Goal: Obtain resource: Download file/media

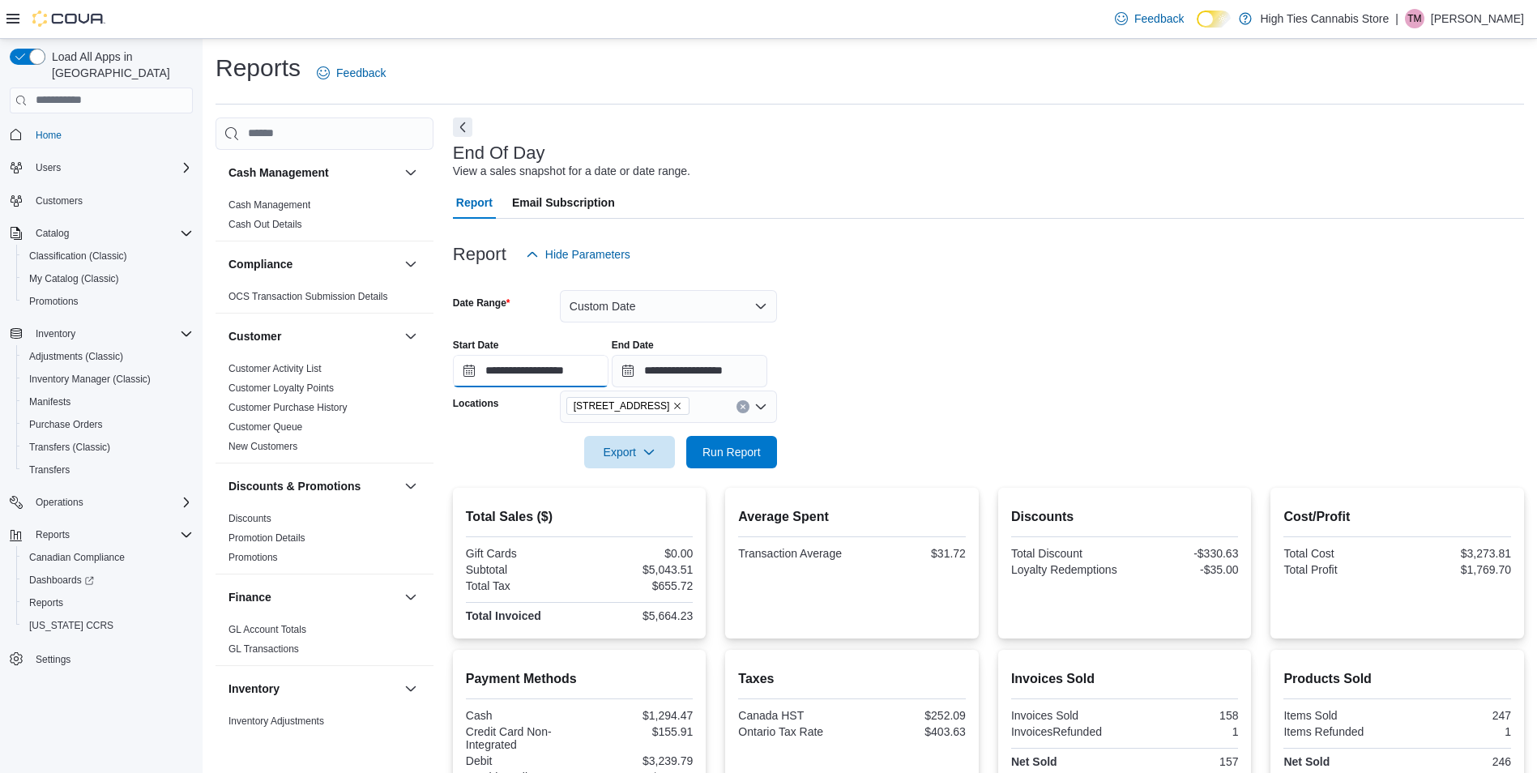
click at [510, 374] on input "**********" at bounding box center [531, 371] width 156 height 32
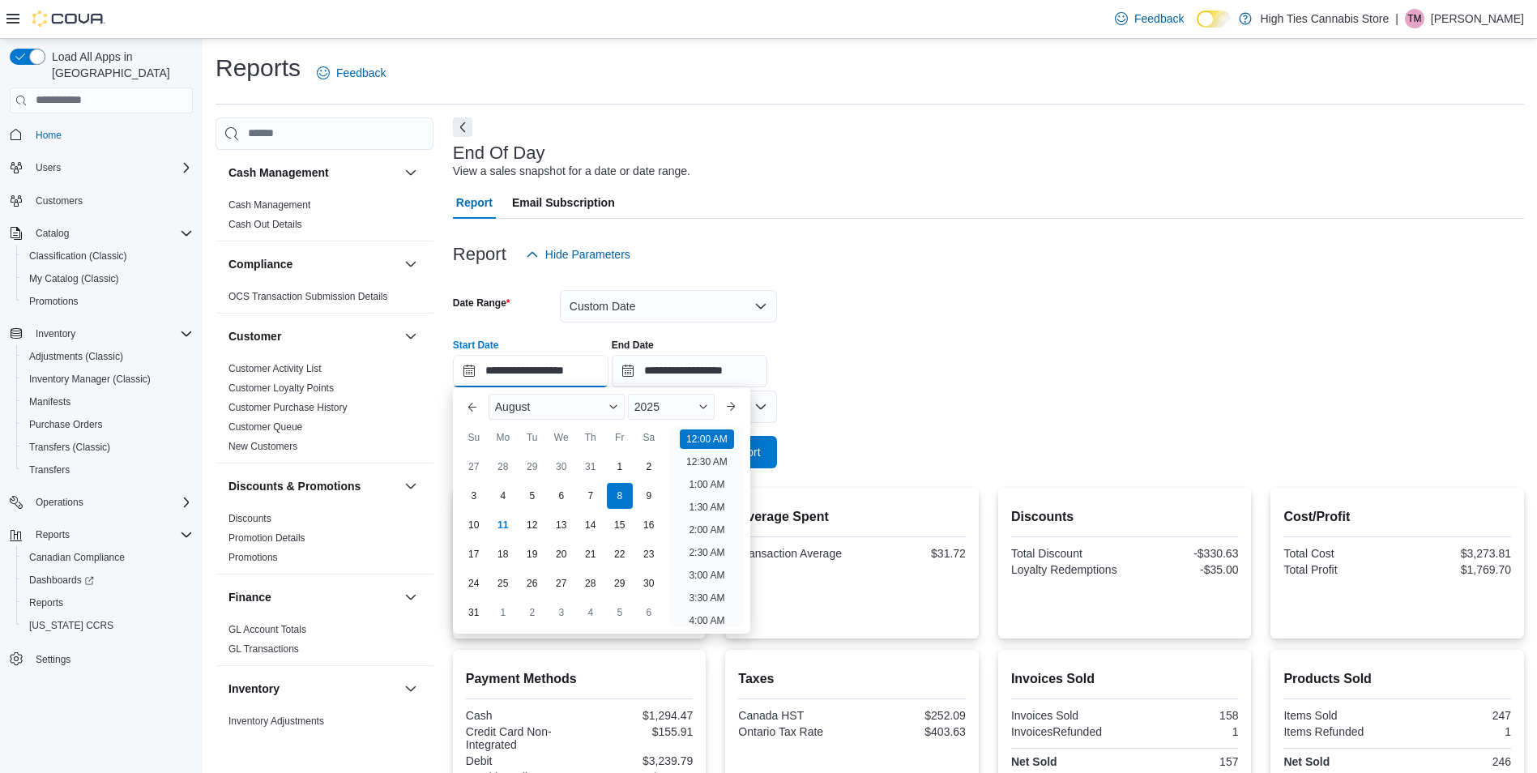
scroll to position [50, 0]
click at [473, 527] on div "10" at bounding box center [473, 524] width 28 height 28
type input "**********"
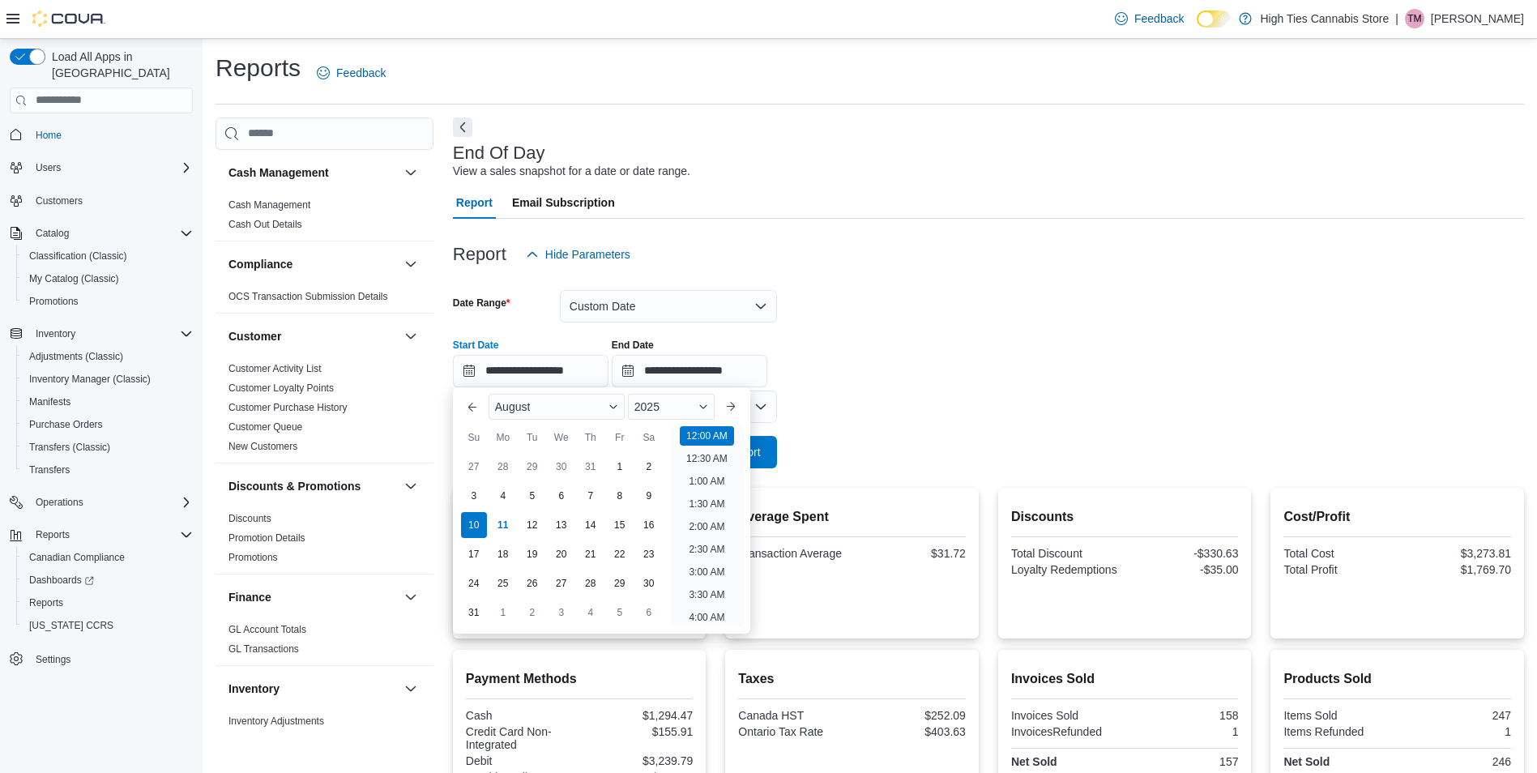
click at [828, 378] on div "**********" at bounding box center [988, 357] width 1071 height 62
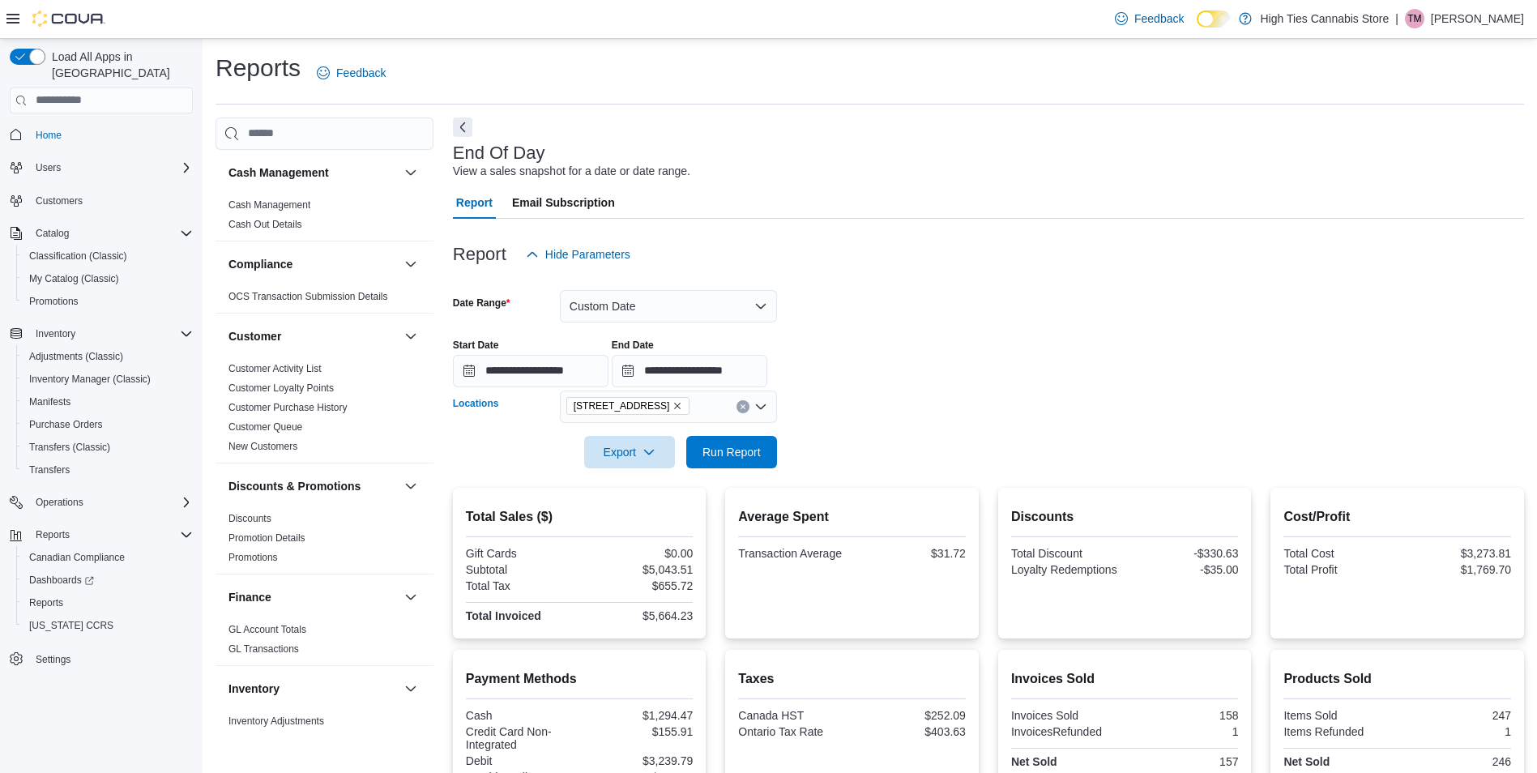
click at [672, 401] on icon "Remove 179 Montreal Rd from selection in this group" at bounding box center [677, 406] width 10 height 10
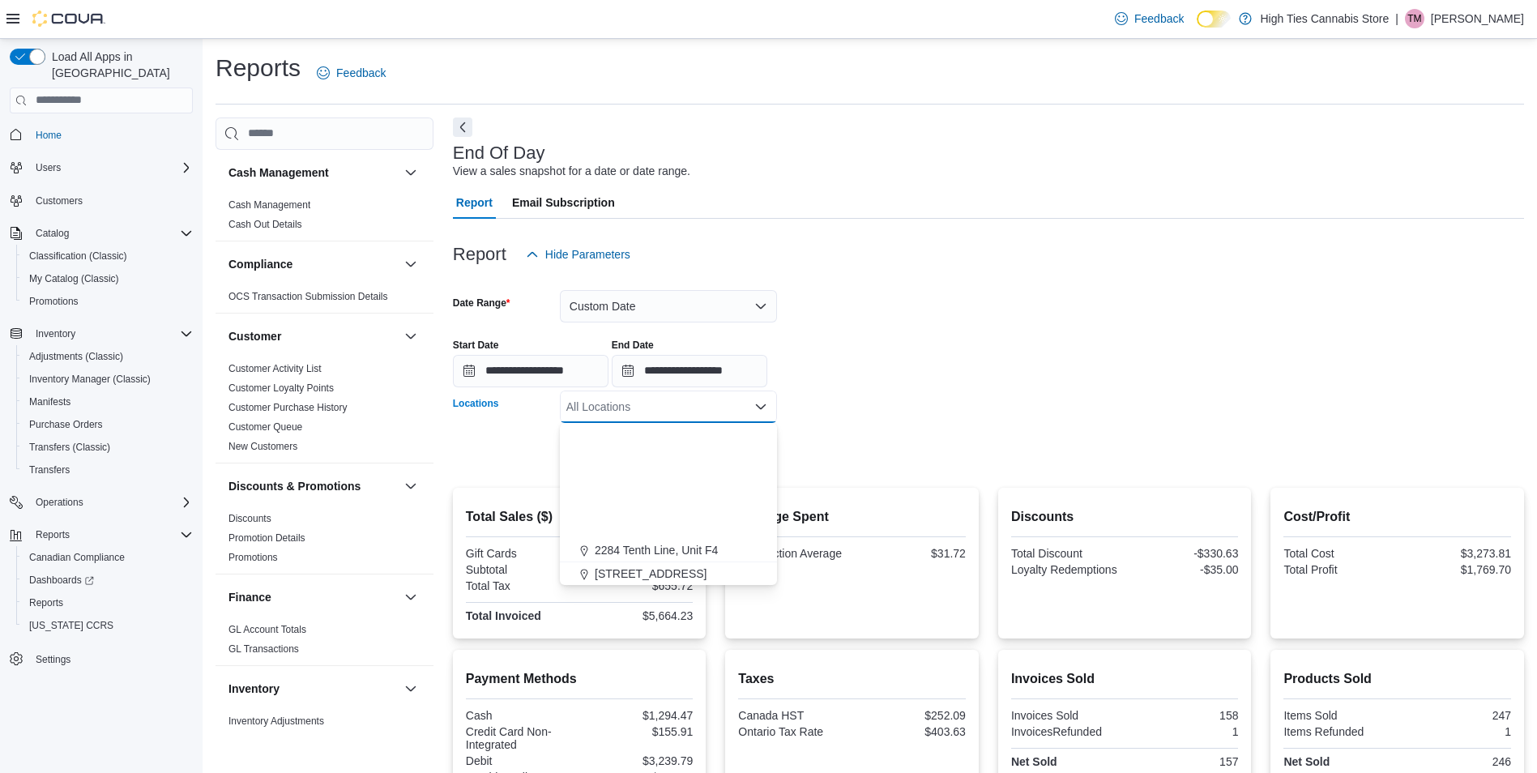
scroll to position [243, 0]
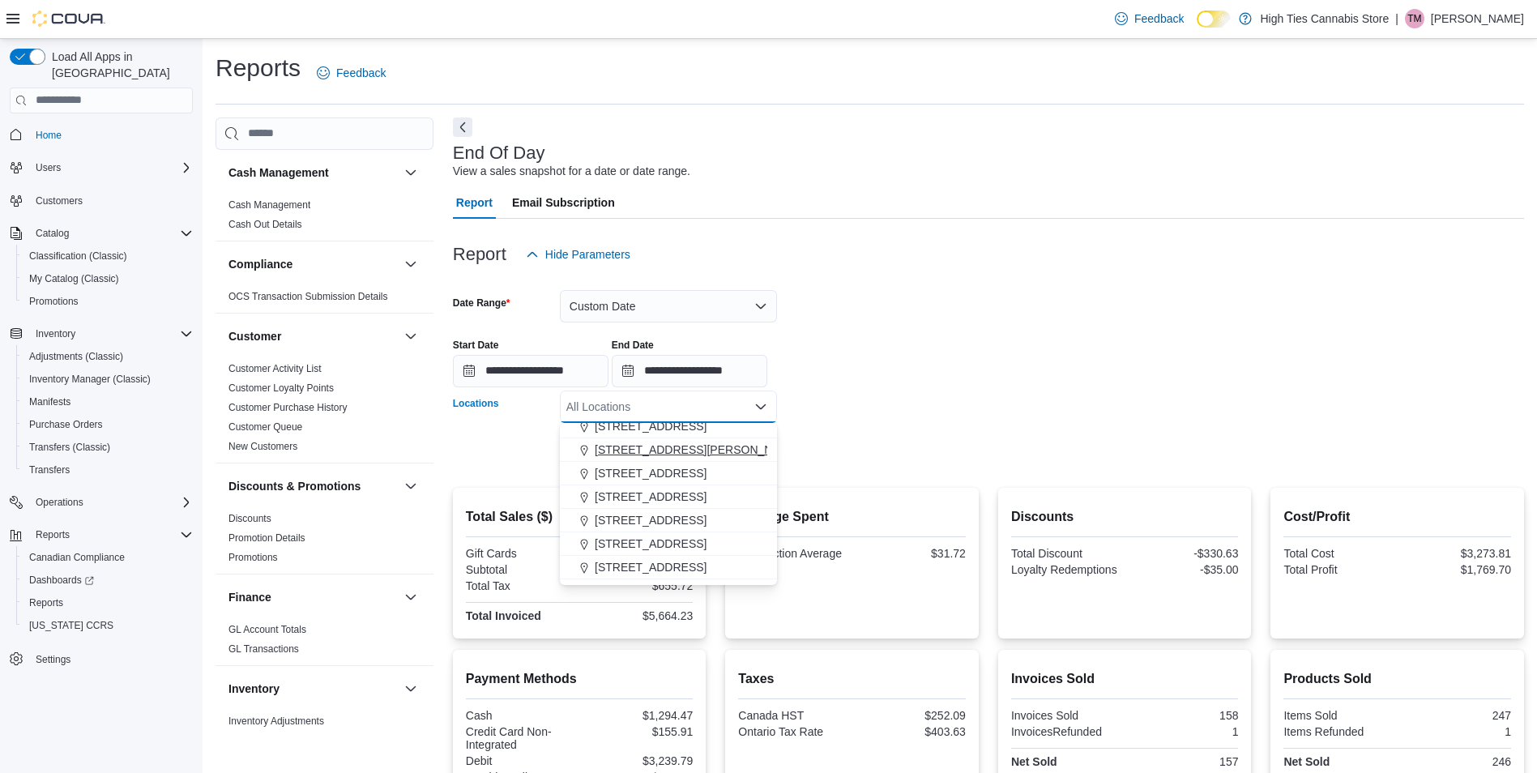
click at [679, 453] on span "[STREET_ADDRESS][PERSON_NAME]" at bounding box center [698, 449] width 206 height 16
click at [953, 428] on div at bounding box center [988, 429] width 1071 height 13
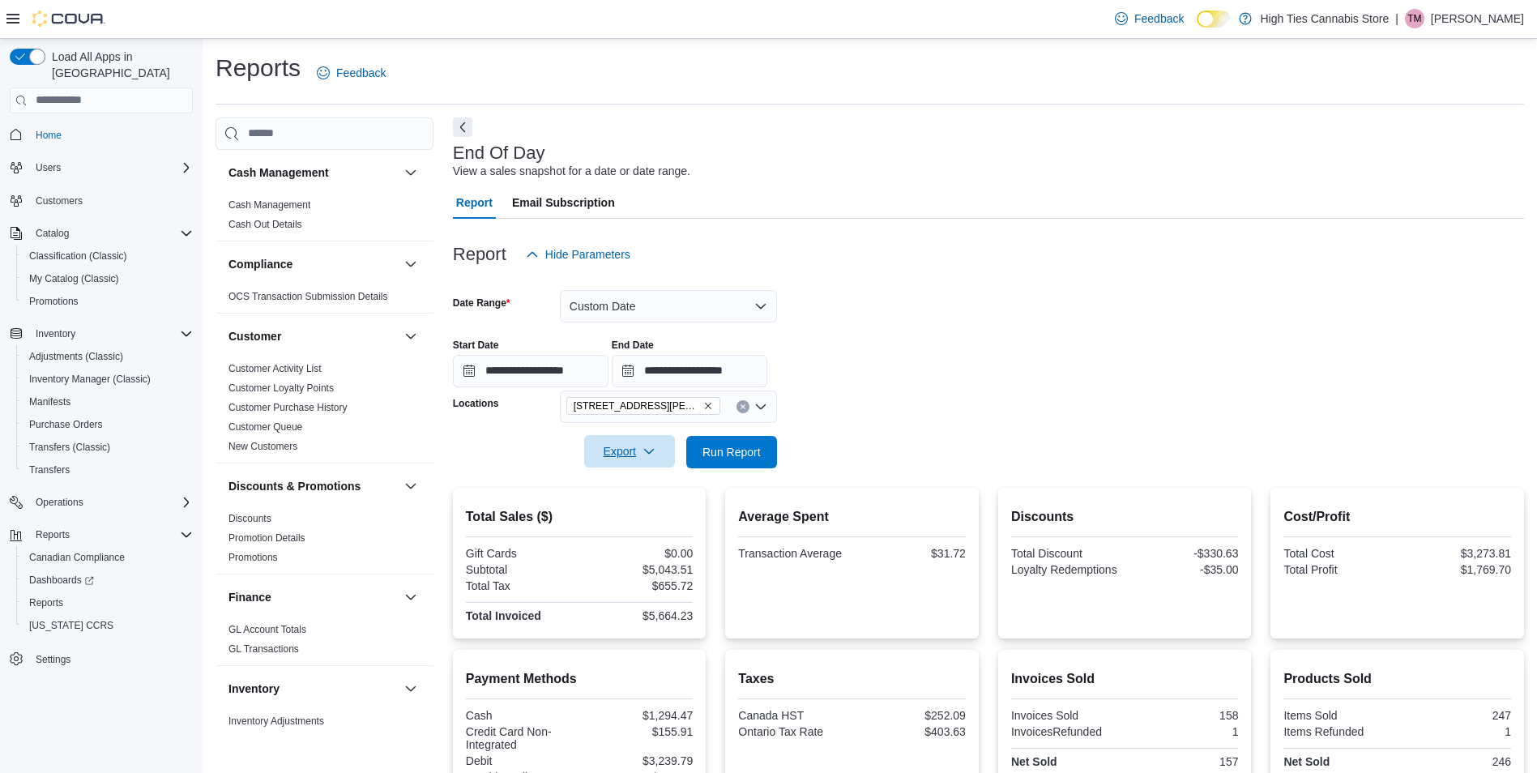
click at [604, 458] on span "Export" at bounding box center [629, 451] width 71 height 32
click at [635, 517] on span "Export to Pdf" at bounding box center [631, 516] width 73 height 13
click at [703, 407] on icon "Remove 2518-2520 Innes Rd from selection in this group" at bounding box center [708, 406] width 10 height 10
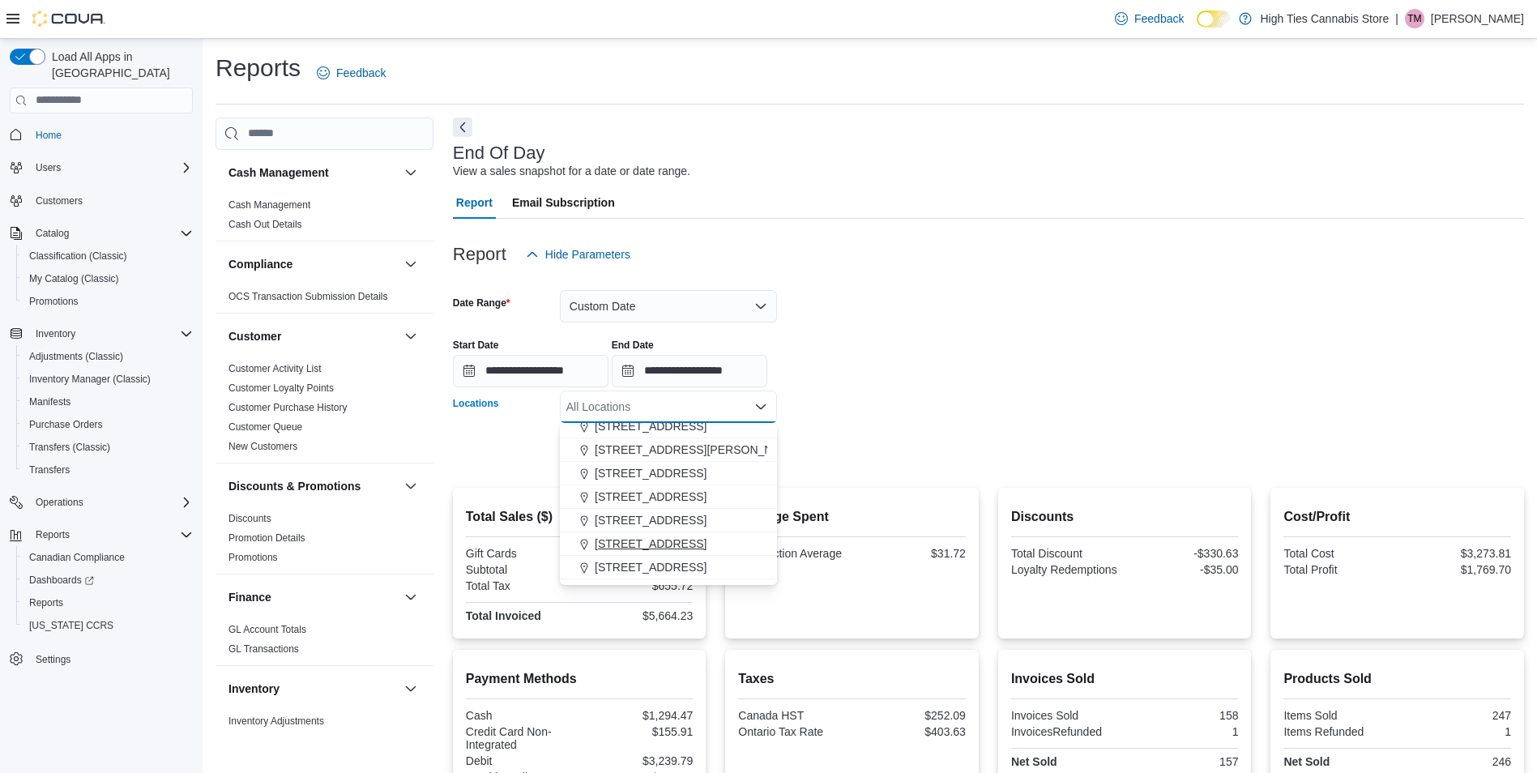
scroll to position [162, 0]
click at [692, 480] on span "2284 Tenth Line, Unit F4" at bounding box center [656, 484] width 123 height 16
click at [979, 383] on div "**********" at bounding box center [988, 357] width 1071 height 62
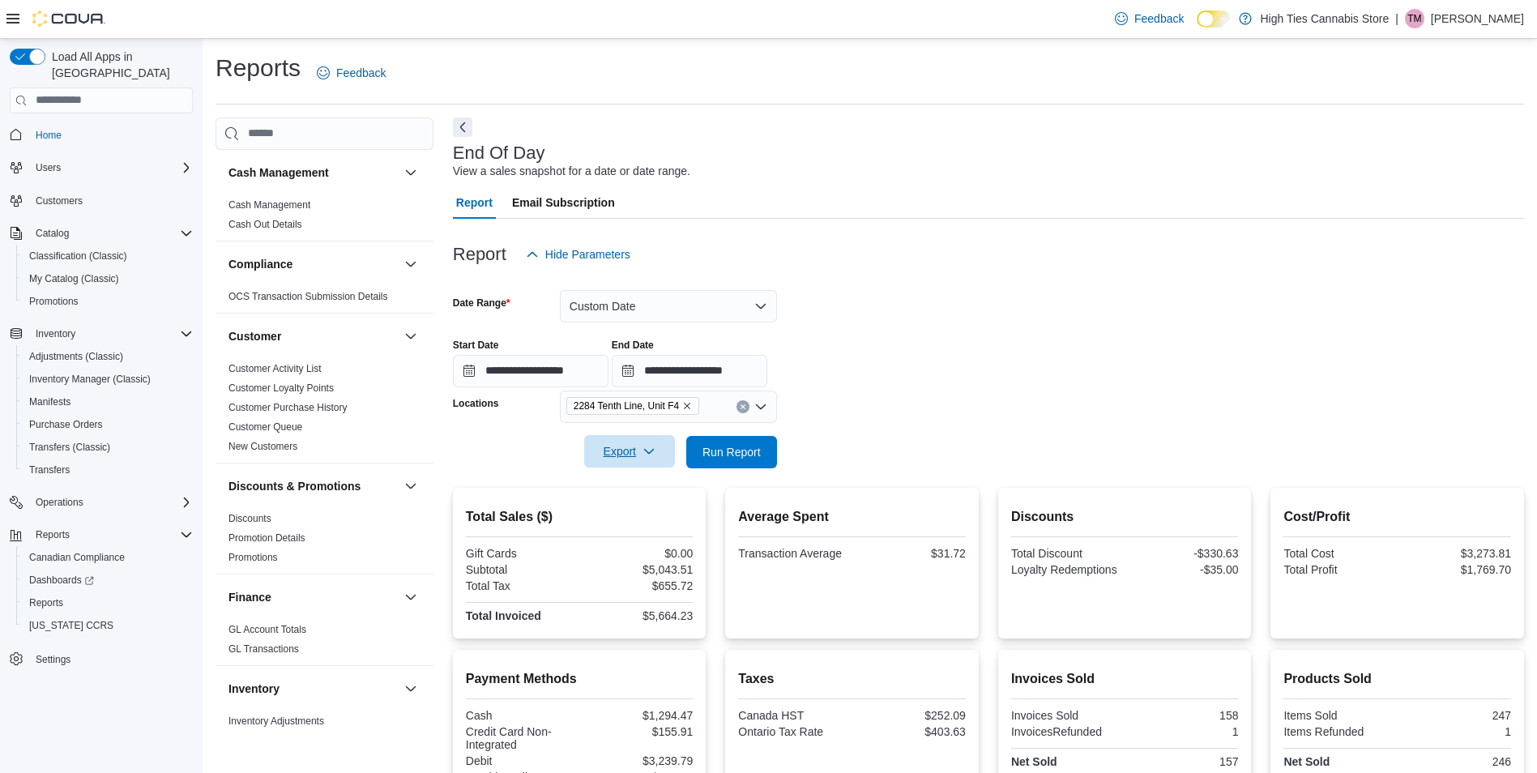
click at [615, 448] on span "Export" at bounding box center [629, 451] width 71 height 32
click at [618, 515] on span "Export to Pdf" at bounding box center [631, 516] width 73 height 13
click at [687, 404] on icon "Remove 2284 Tenth Line, Unit F4 from selection in this group" at bounding box center [687, 406] width 10 height 10
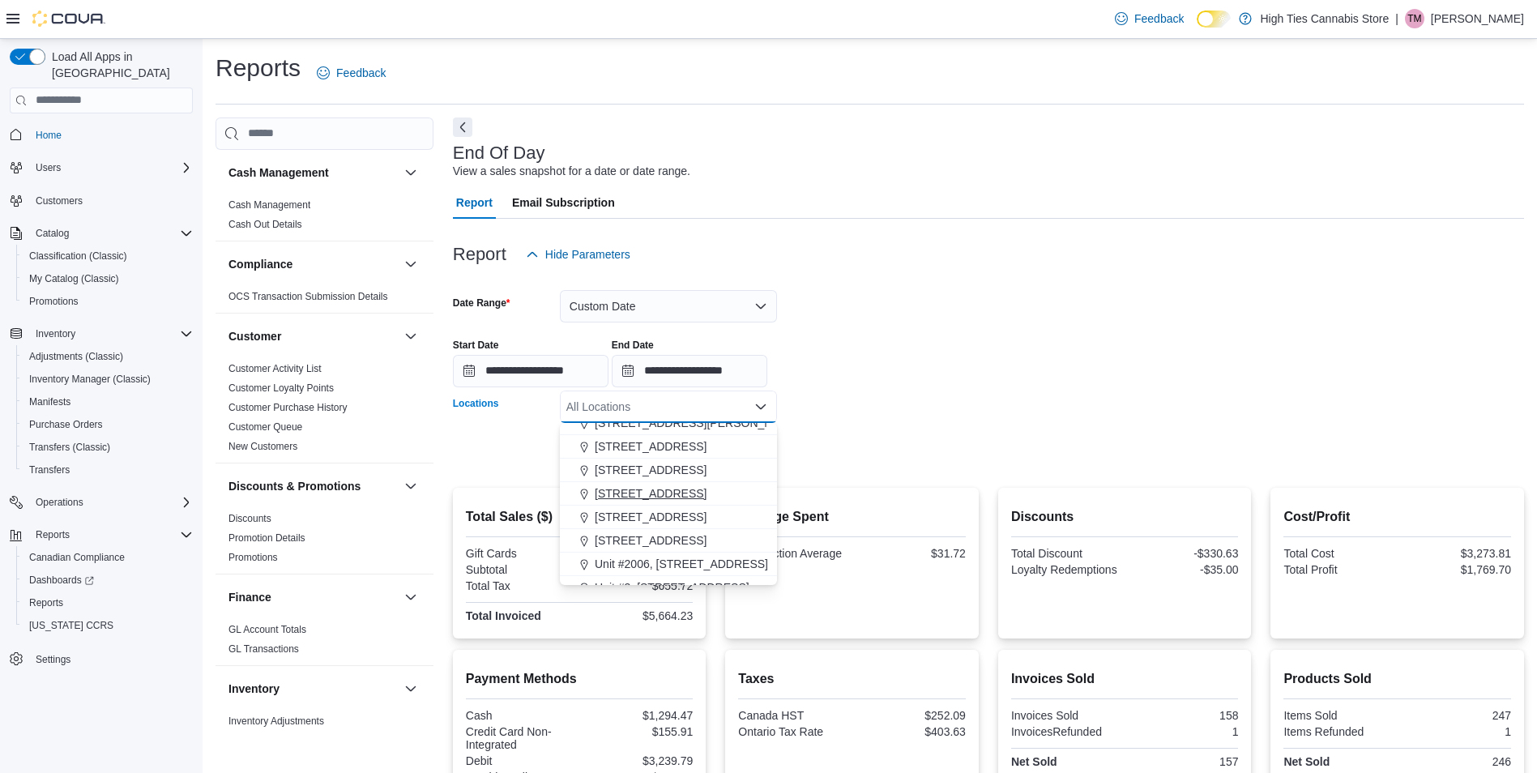
scroll to position [284, 0]
click at [663, 473] on span "[STREET_ADDRESS]" at bounding box center [651, 479] width 112 height 16
click at [958, 423] on div at bounding box center [988, 429] width 1071 height 13
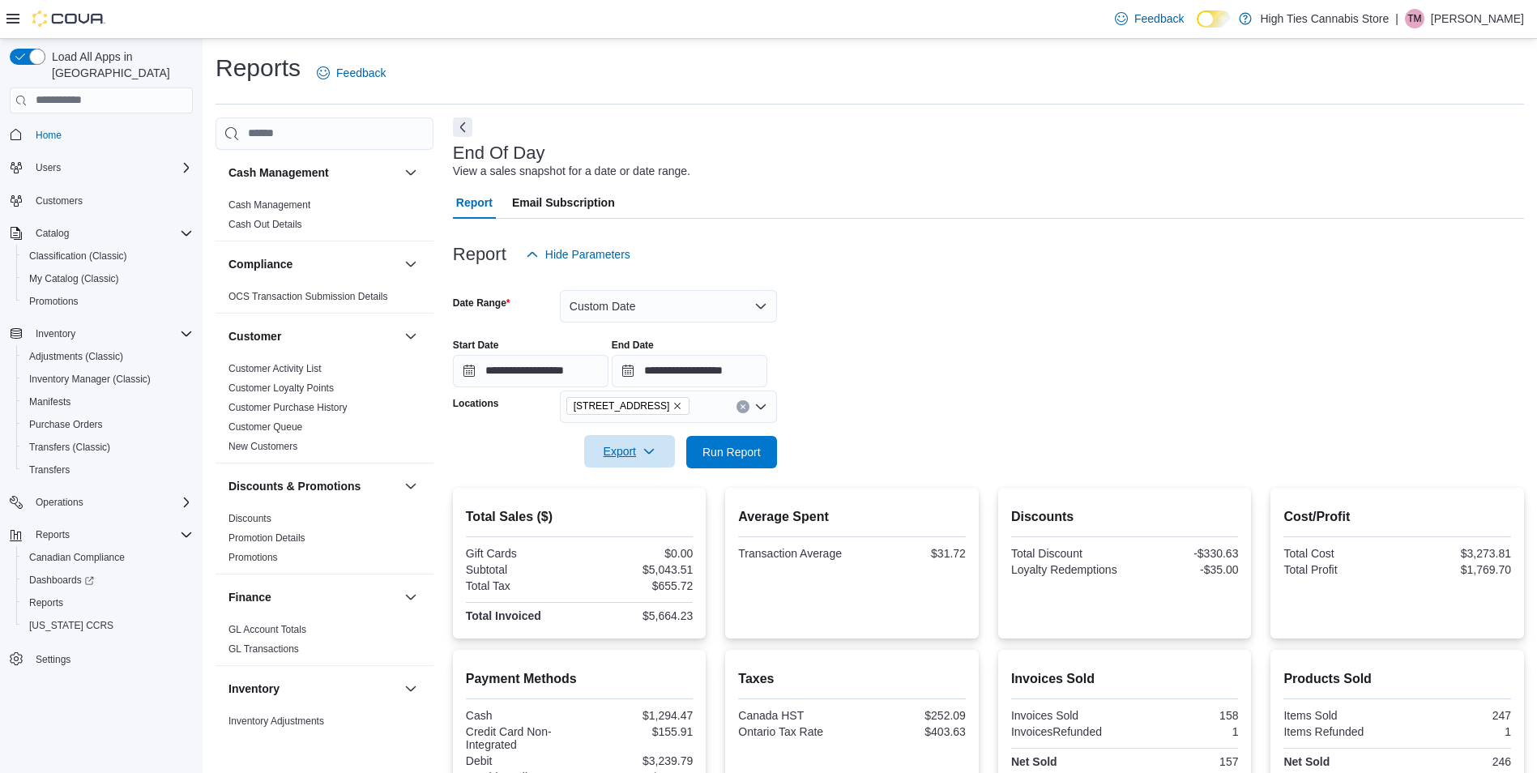
click at [624, 451] on span "Export" at bounding box center [629, 451] width 71 height 32
click at [652, 511] on span "Export to Pdf" at bounding box center [631, 516] width 73 height 13
